Goal: Transaction & Acquisition: Purchase product/service

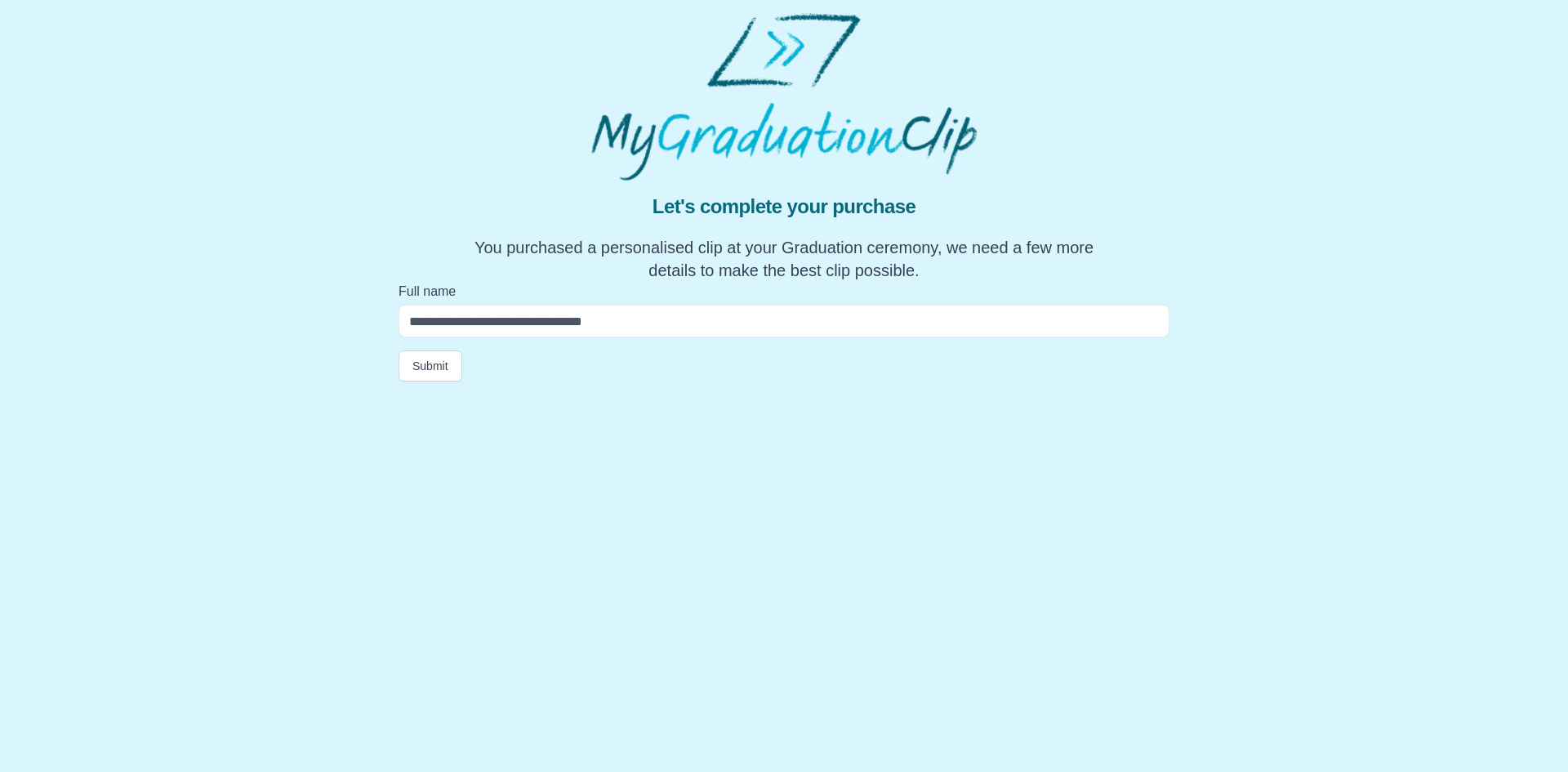
drag, startPoint x: 462, startPoint y: 318, endPoint x: 466, endPoint y: 329, distance: 11.7
click at [462, 318] on input "Full name" at bounding box center [784, 321] width 771 height 33
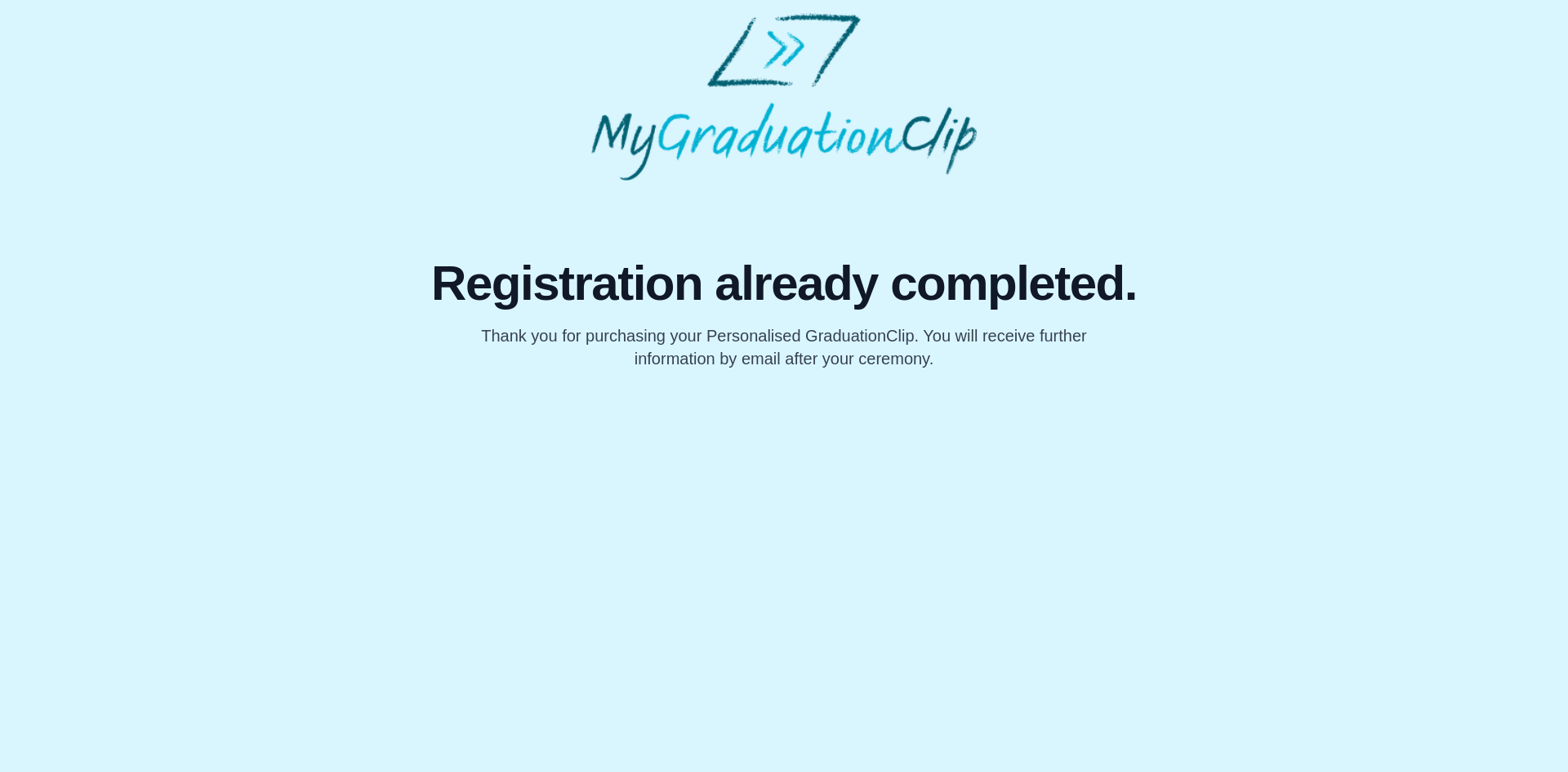
click at [818, 370] on p "Thank you for purchasing your Personalised GraduationClip. You will receive fur…" at bounding box center [783, 347] width 627 height 46
